Goal: Task Accomplishment & Management: Use online tool/utility

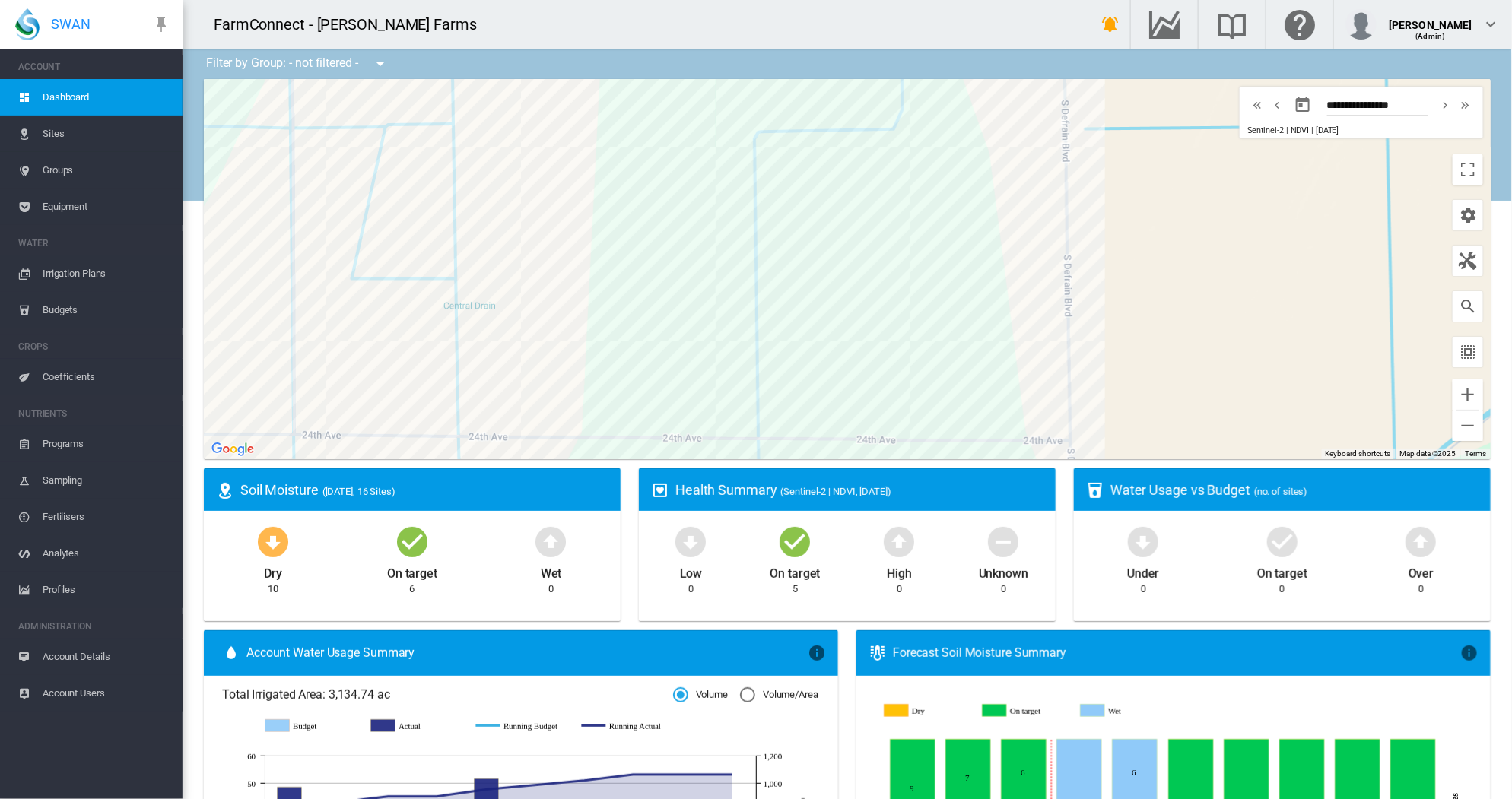
scroll to position [555, 0]
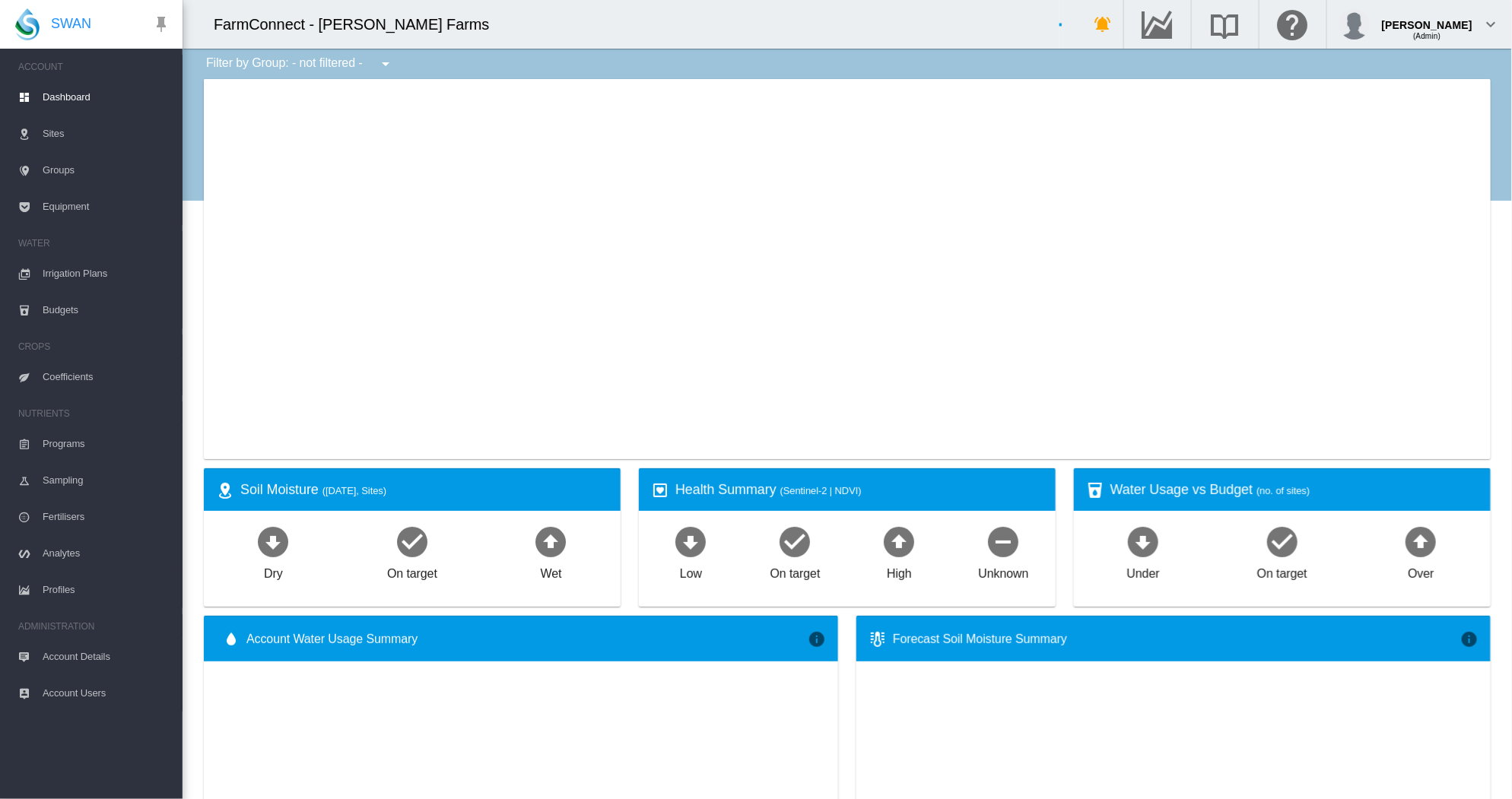
type input "**********"
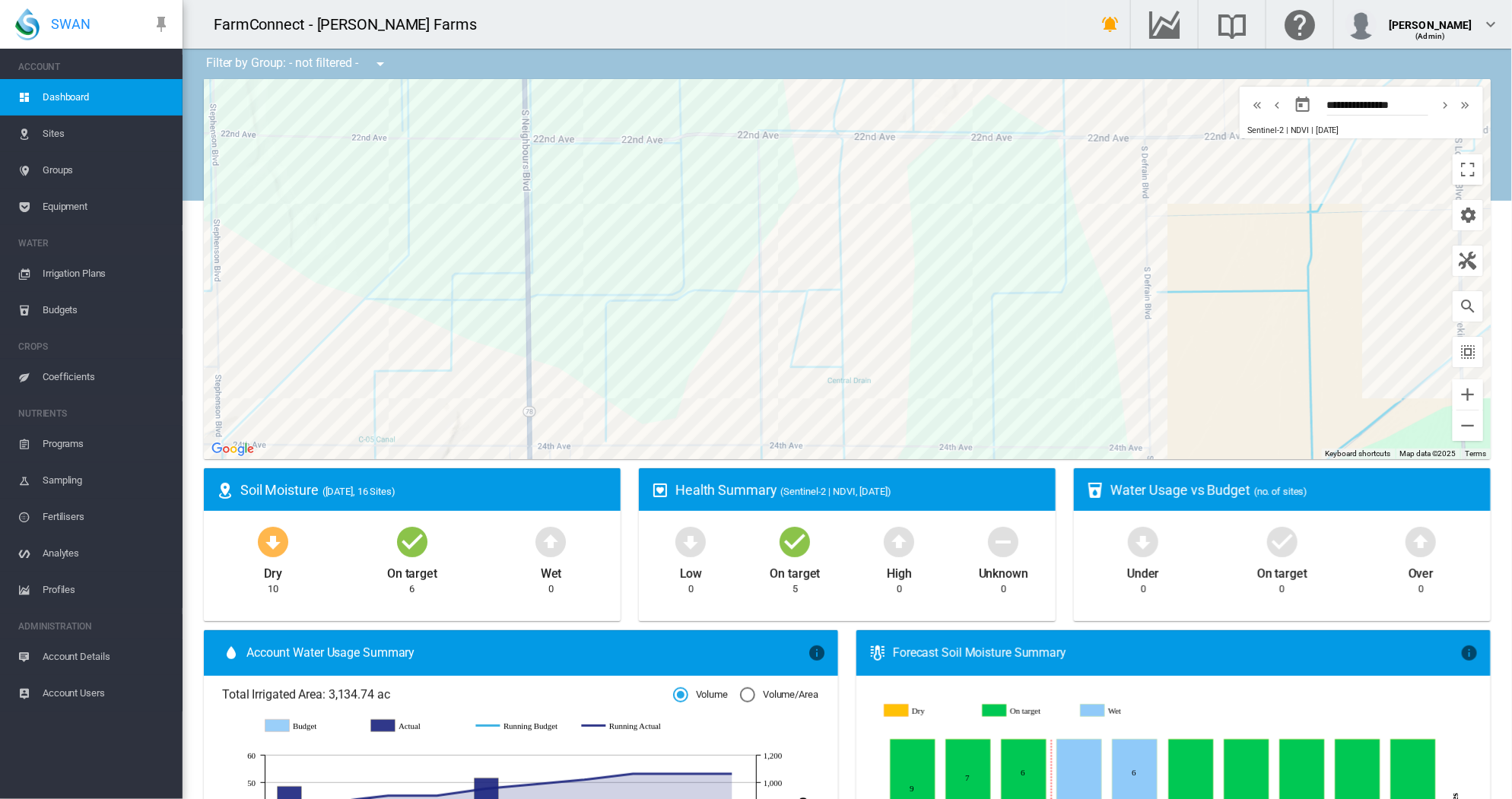
drag, startPoint x: 1254, startPoint y: 272, endPoint x: 1239, endPoint y: 328, distance: 58.0
click at [1239, 328] on div at bounding box center [847, 269] width 1287 height 380
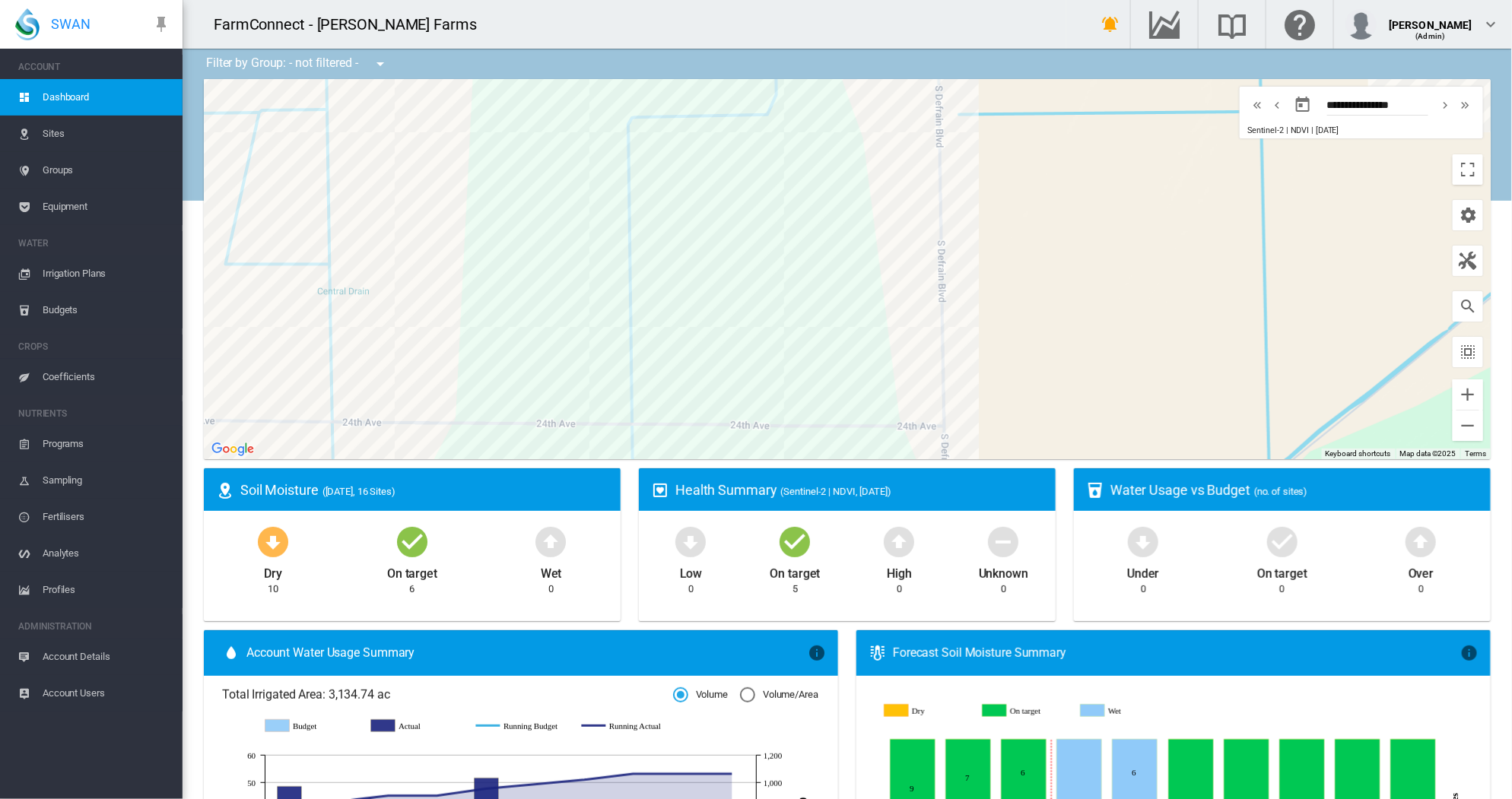
drag, startPoint x: 1241, startPoint y: 365, endPoint x: 1127, endPoint y: 221, distance: 183.7
click at [1127, 221] on div at bounding box center [847, 269] width 1287 height 380
